Goal: Task Accomplishment & Management: Manage account settings

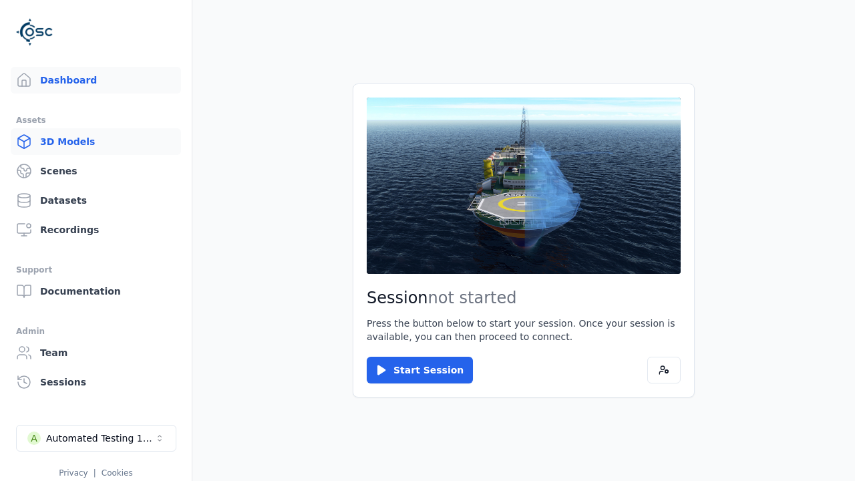
click at [72, 143] on link "3D Models" at bounding box center [96, 141] width 170 height 27
click at [90, 142] on link "3D Models" at bounding box center [96, 141] width 170 height 27
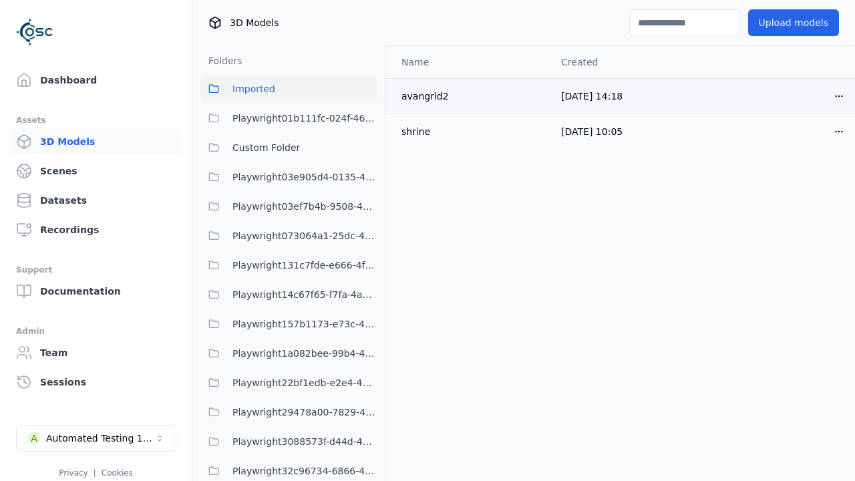
click at [834, 96] on icon "button" at bounding box center [839, 96] width 11 height 11
click at [816, 96] on html "Support Dashboard Assets 3D Models Scenes Datasets Recordings Support Documenta…" at bounding box center [427, 240] width 855 height 481
click at [798, 148] on div "Delete" at bounding box center [787, 147] width 79 height 21
click at [787, 148] on div "Delete" at bounding box center [787, 147] width 79 height 21
